Goal: Task Accomplishment & Management: Manage account settings

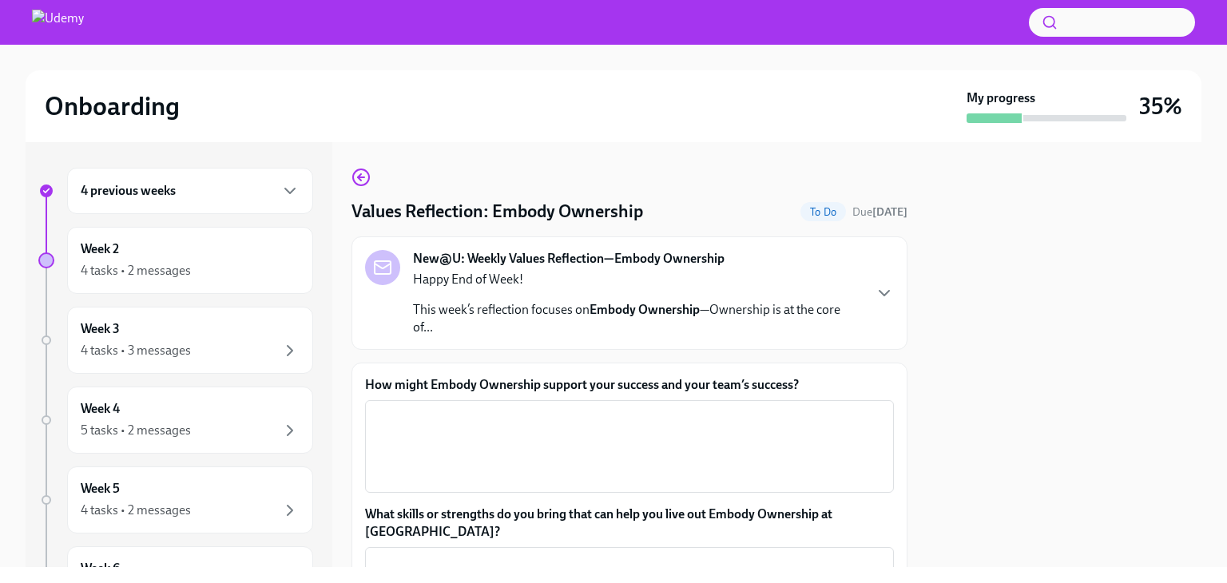
click at [42, 444] on div "Week 4 5 tasks • 2 messages" at bounding box center [175, 420] width 275 height 67
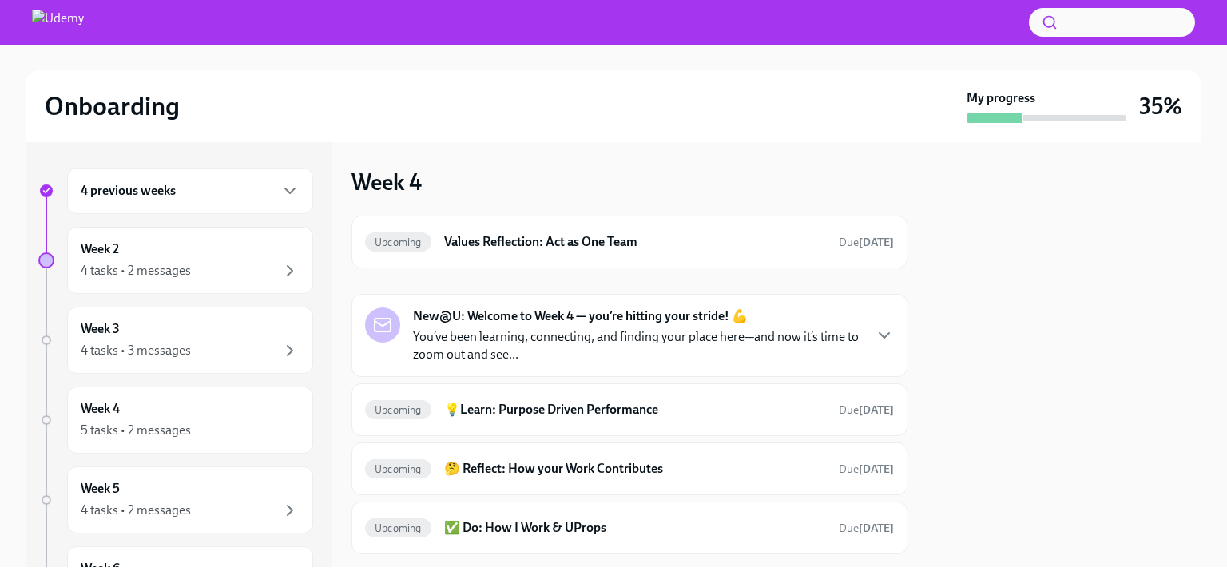
click at [111, 204] on div "4 previous weeks" at bounding box center [190, 191] width 246 height 46
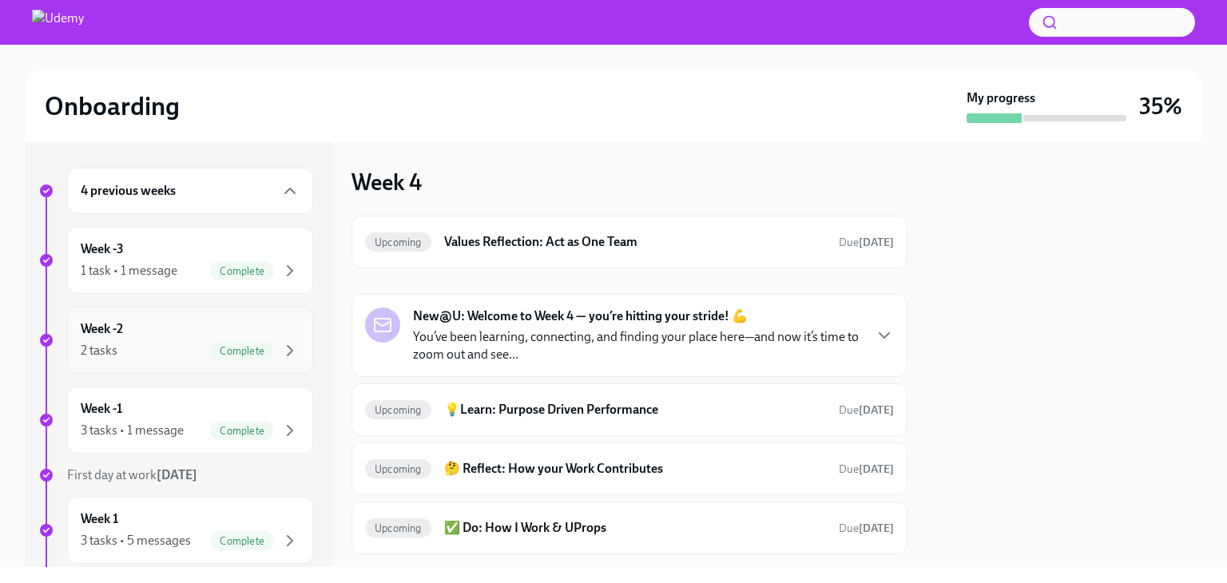
click at [121, 343] on div "2 tasks Complete" at bounding box center [190, 350] width 219 height 19
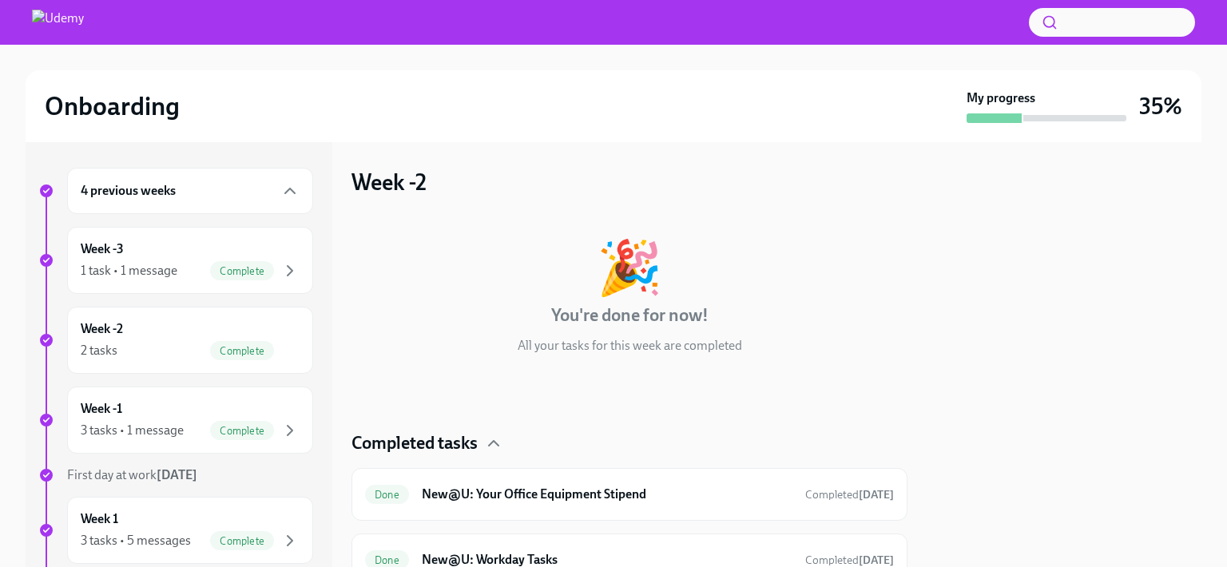
scroll to position [69, 0]
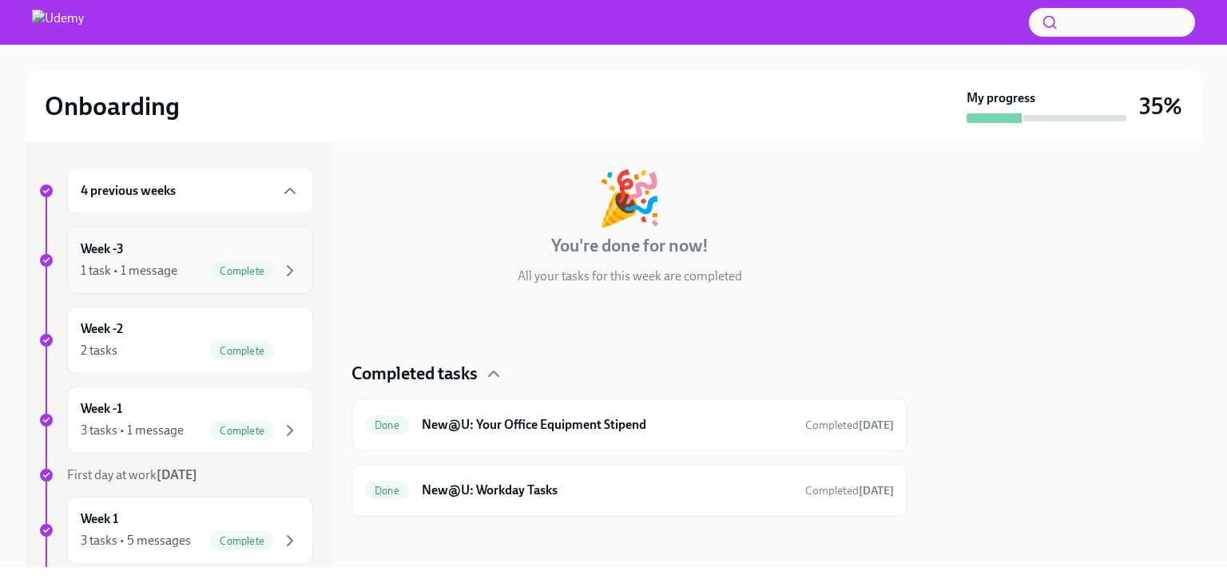
click at [166, 265] on div "1 task • 1 message" at bounding box center [129, 271] width 97 height 18
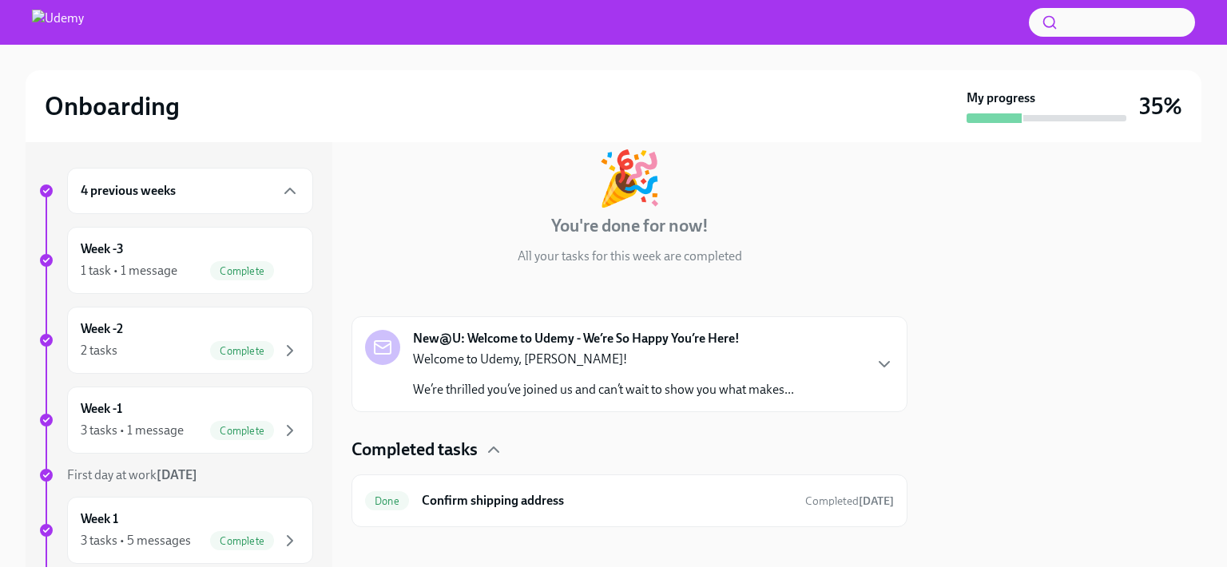
scroll to position [100, 0]
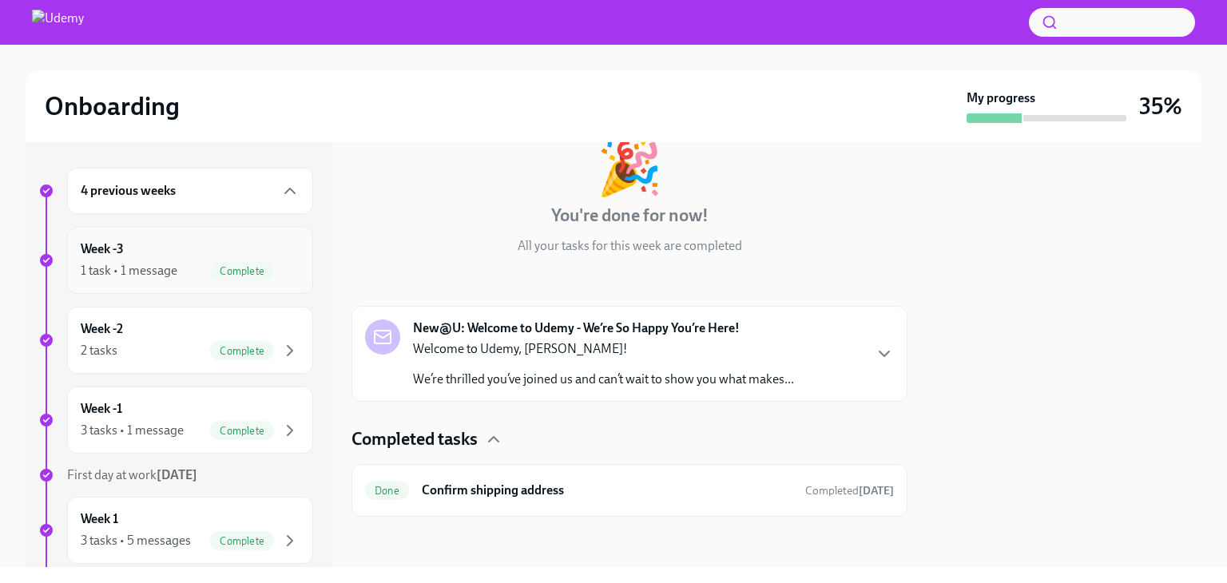
click at [179, 250] on div "Week -3 1 task • 1 message Complete" at bounding box center [190, 260] width 219 height 40
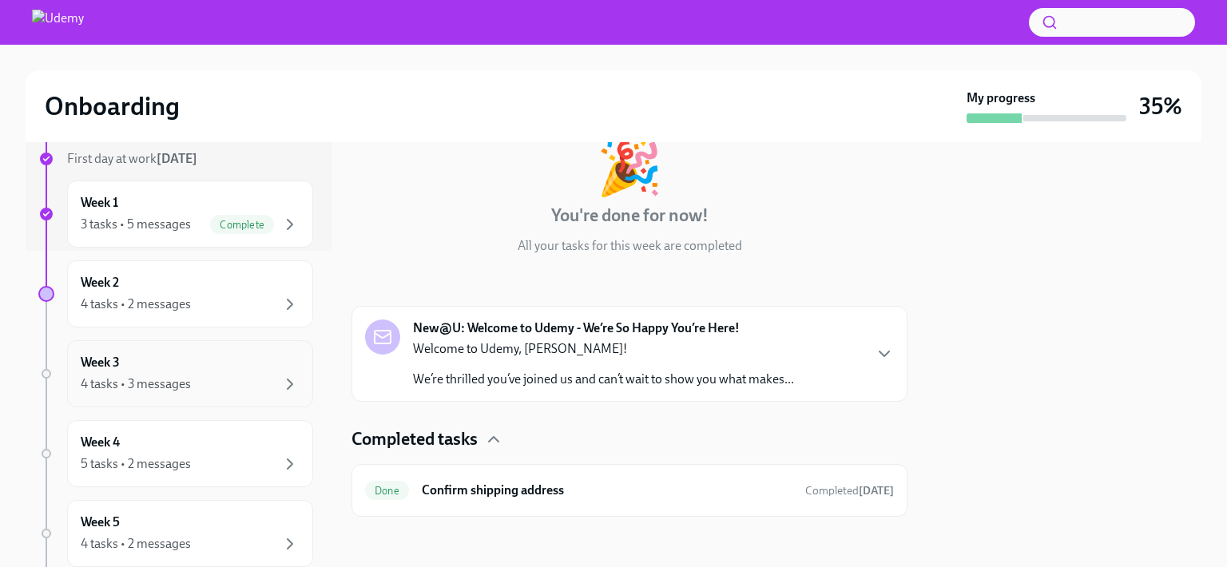
scroll to position [319, 0]
click at [172, 313] on div "Week 2 4 tasks • 2 messages" at bounding box center [190, 290] width 246 height 67
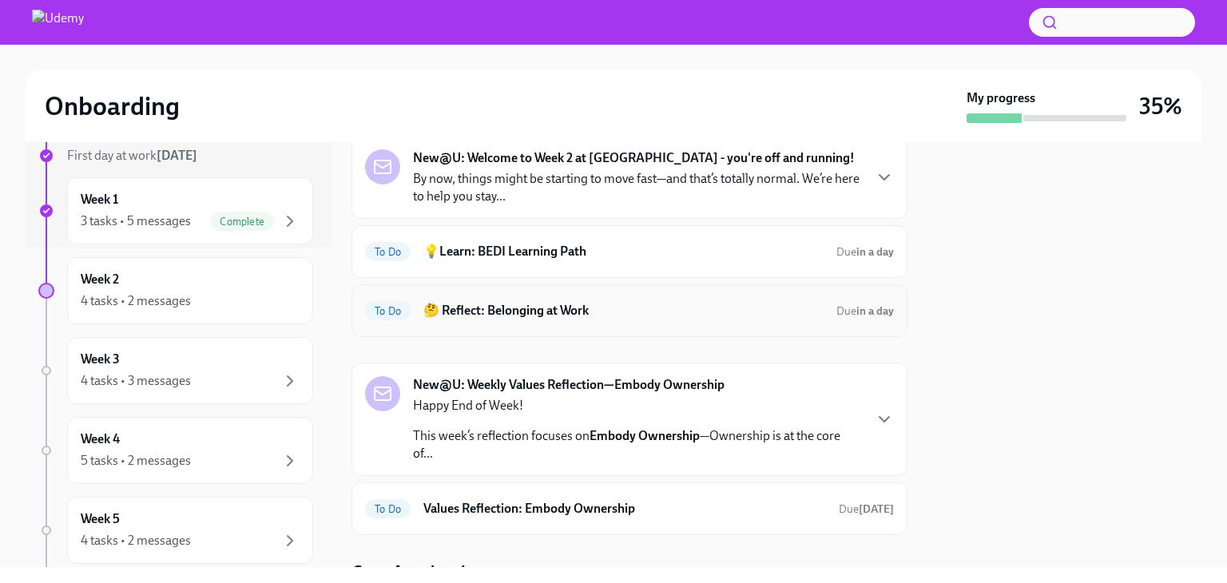
scroll to position [147, 0]
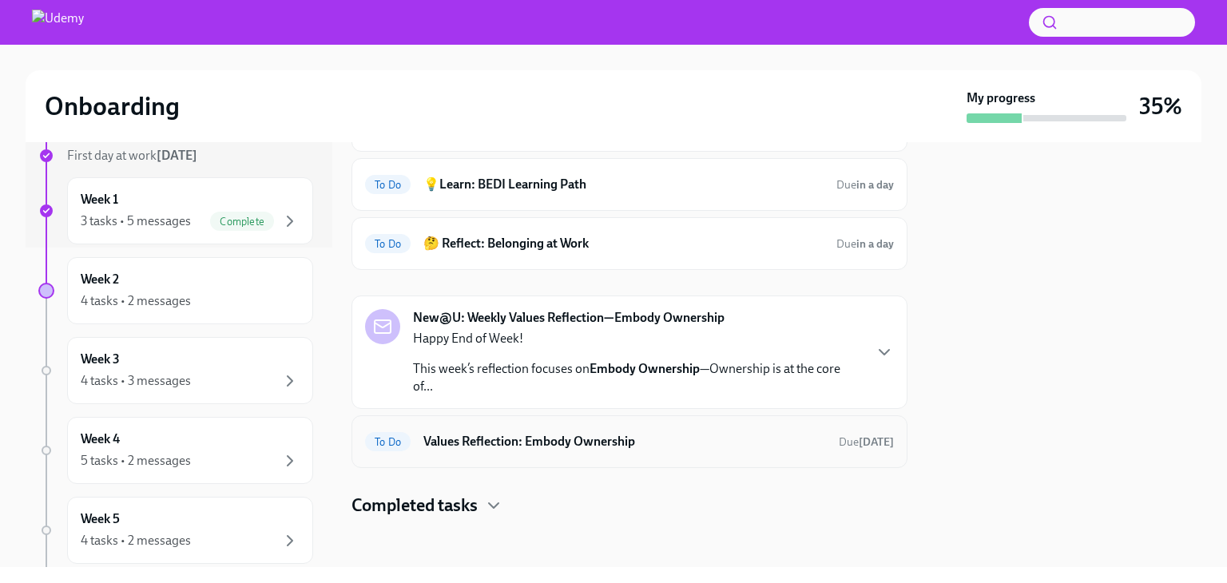
click at [545, 438] on h6 "Values Reflection: Embody Ownership" at bounding box center [624, 442] width 402 height 18
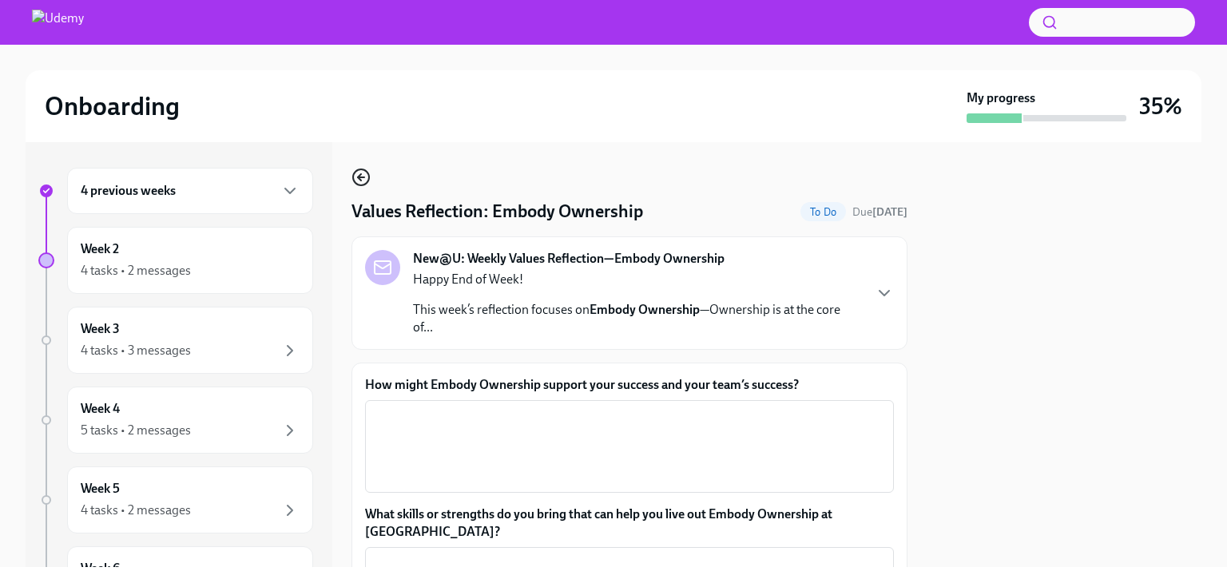
click at [360, 183] on icon "button" at bounding box center [360, 177] width 19 height 19
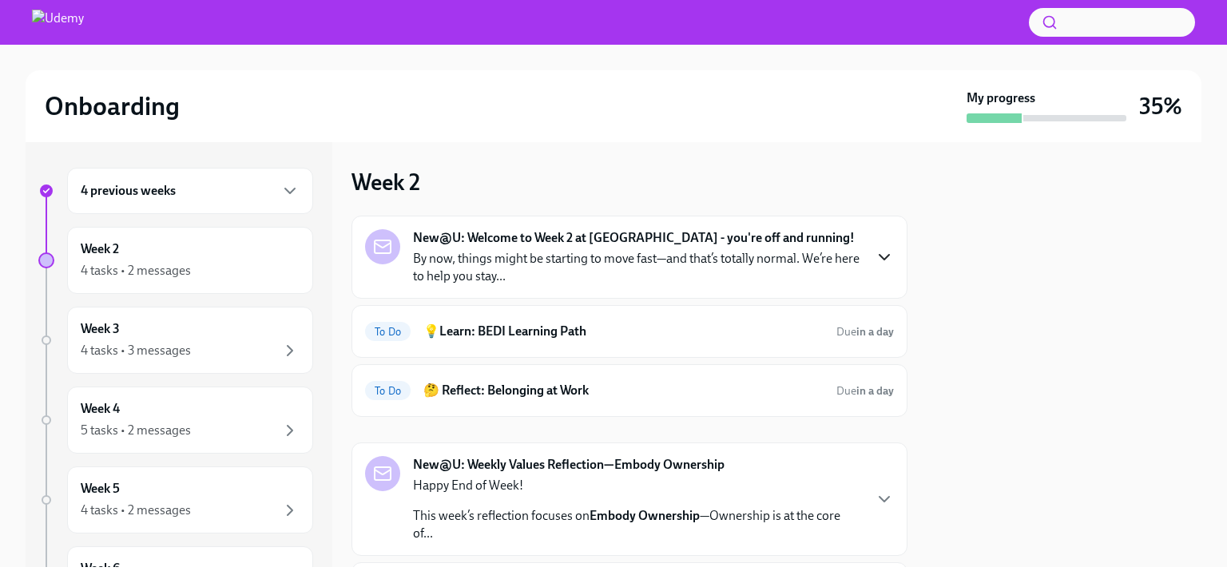
click at [874, 256] on icon "button" at bounding box center [883, 257] width 19 height 19
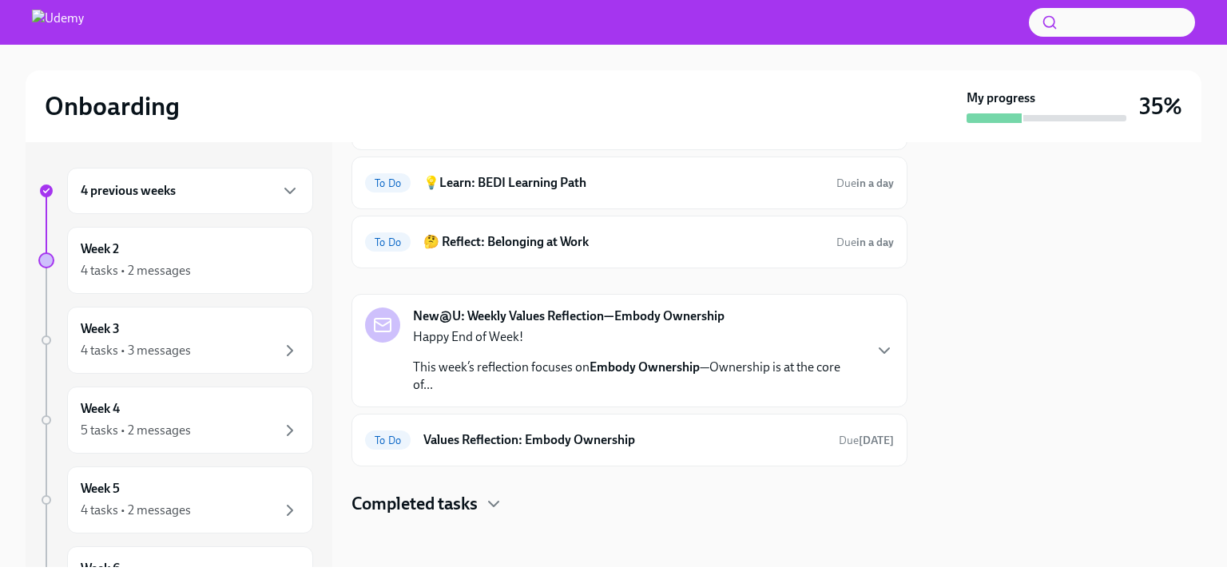
scroll to position [768, 0]
